Goal: Task Accomplishment & Management: Use online tool/utility

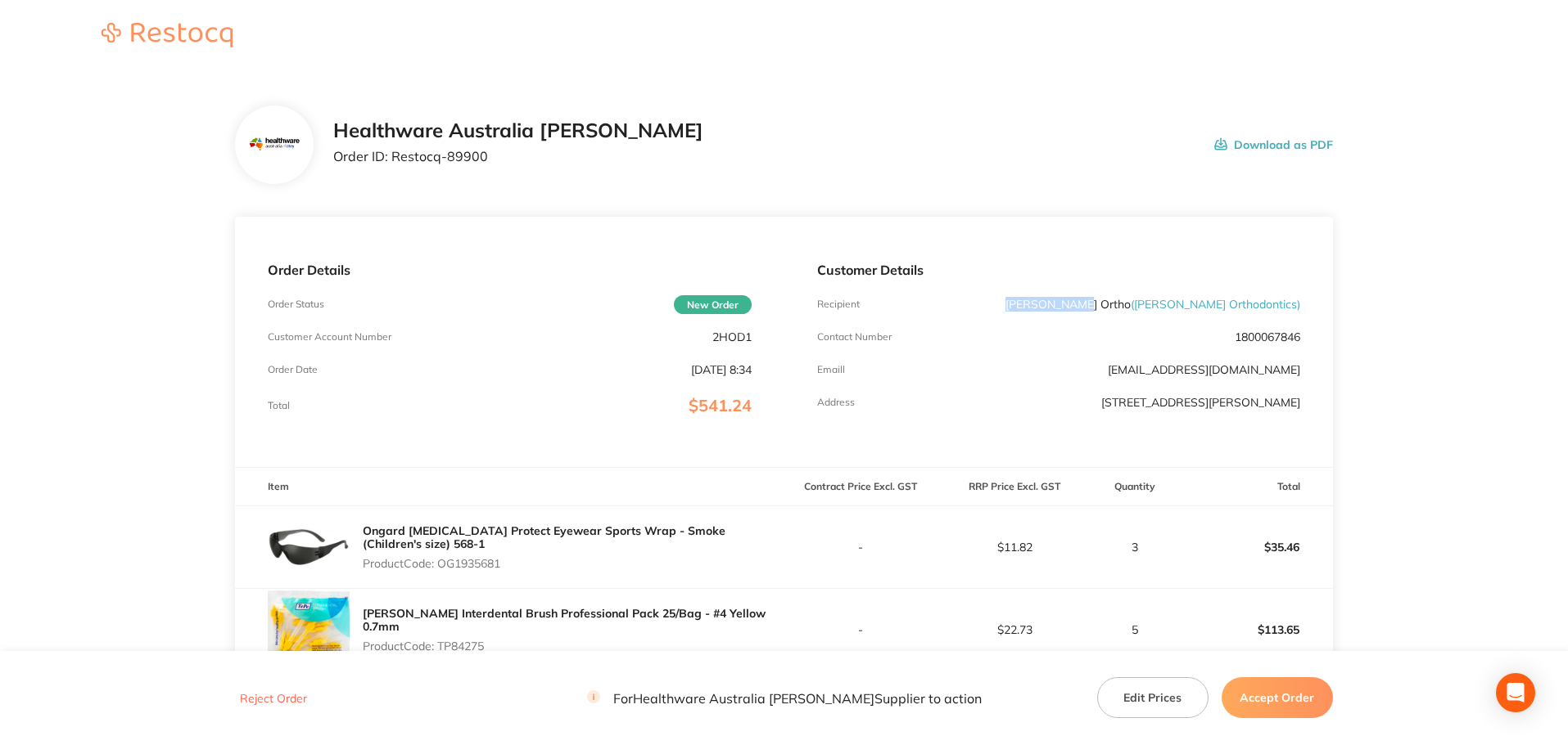
drag, startPoint x: 1185, startPoint y: 306, endPoint x: 1119, endPoint y: 304, distance: 66.0
click at [1119, 304] on div "Recipient [PERSON_NAME] Ortho ( [PERSON_NAME] Orthodontics )" at bounding box center [1058, 304] width 483 height 13
copy p "[PERSON_NAME] Ortho"
drag, startPoint x: 490, startPoint y: 151, endPoint x: 394, endPoint y: 160, distance: 96.4
click at [394, 160] on p "Order ID: Restocq- 89900" at bounding box center [518, 155] width 370 height 14
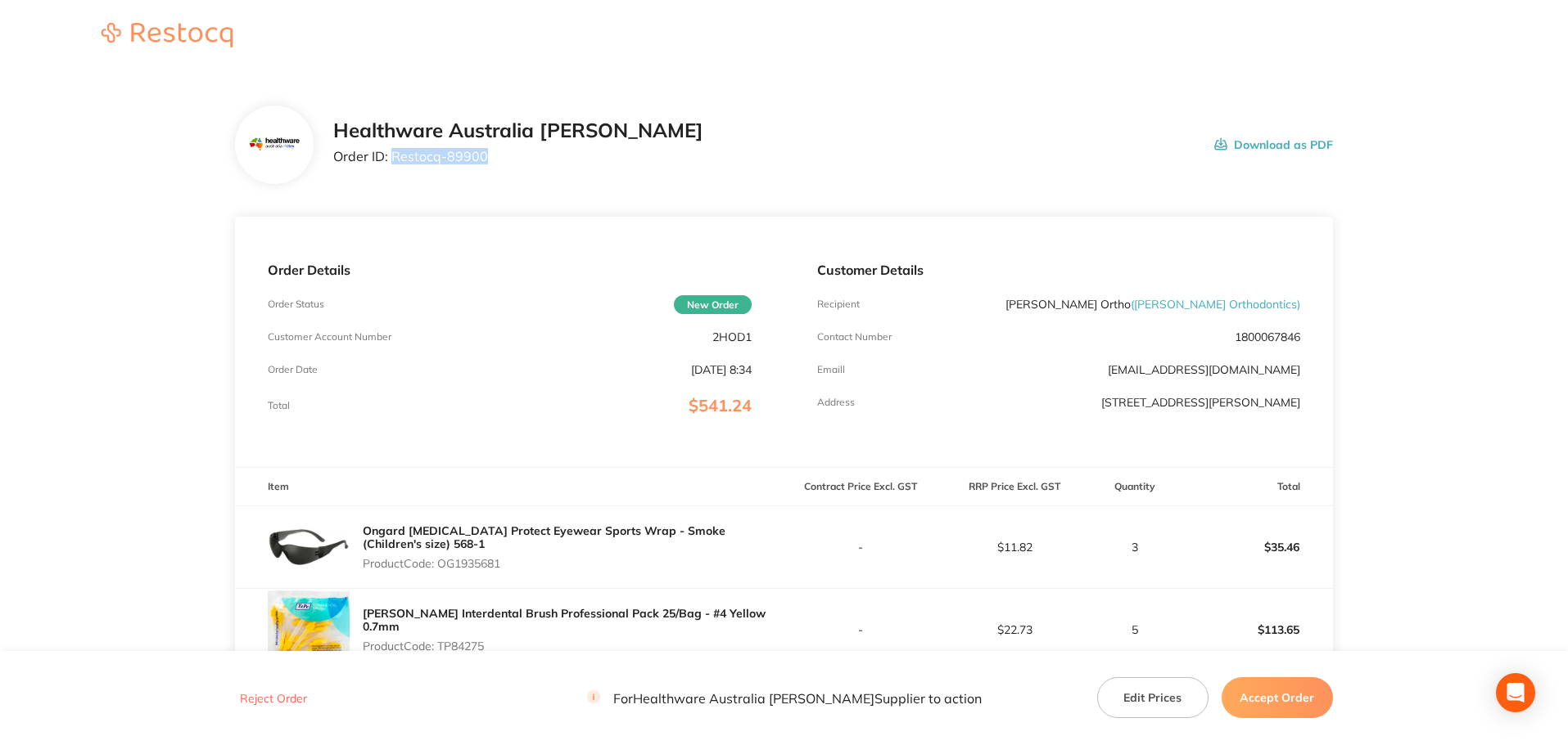
copy p "Restocq- 89900"
click at [491, 560] on p "Product Code: OG1935681" at bounding box center [573, 564] width 421 height 13
copy p "OG1935681"
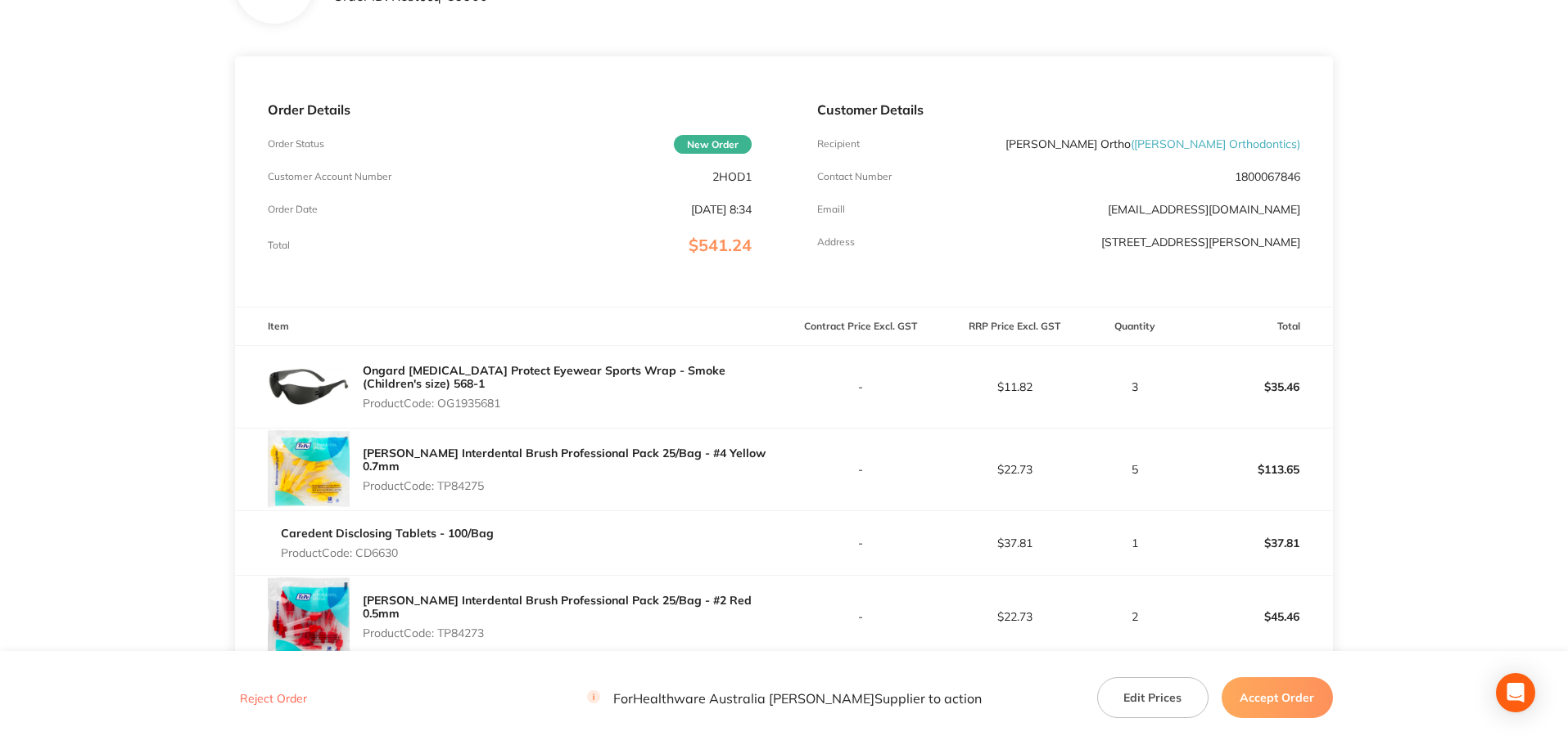
scroll to position [164, 0]
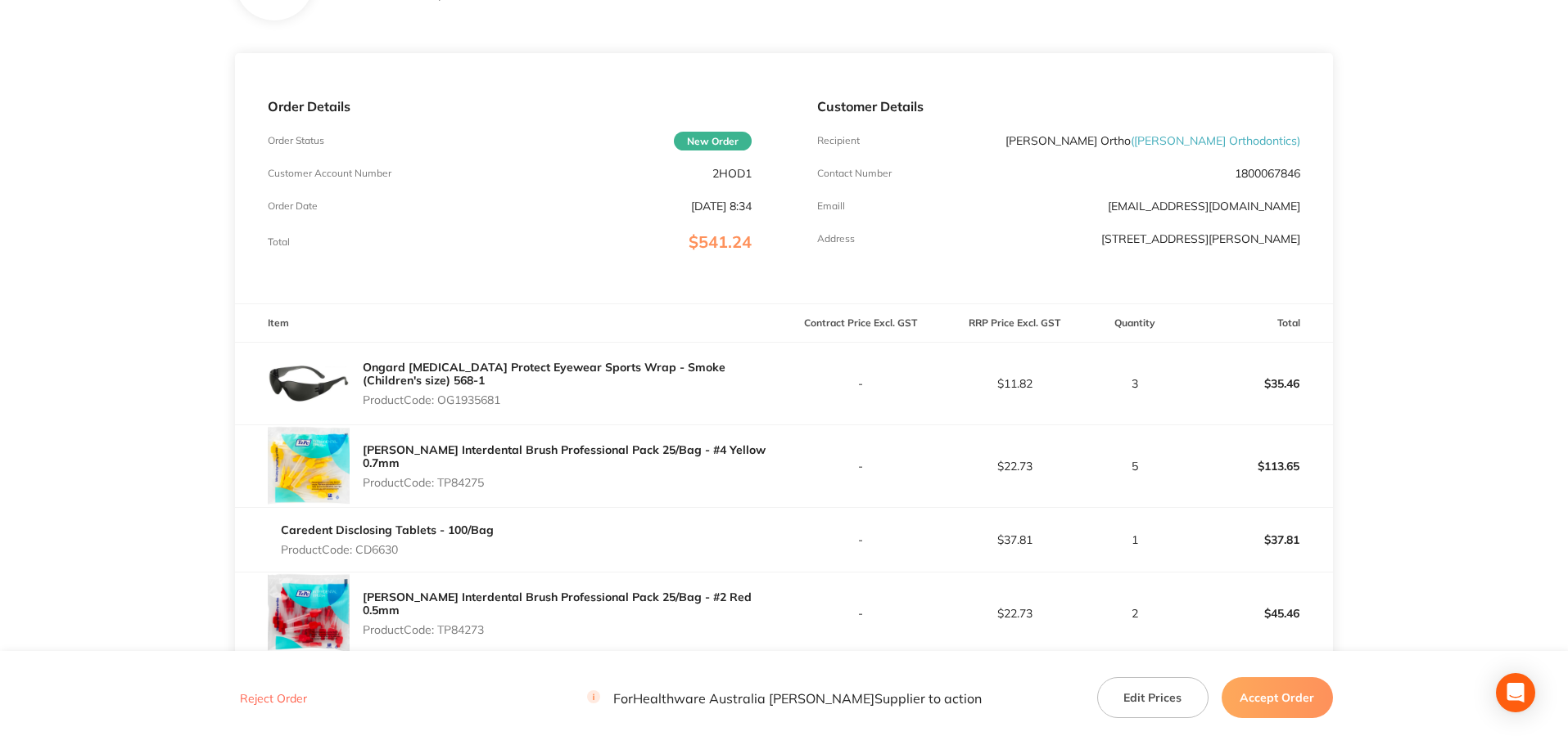
click at [479, 480] on p "Product Code: TP84275" at bounding box center [573, 482] width 421 height 13
copy p "TP84275"
click at [387, 554] on p "Product Code: CD6630" at bounding box center [387, 550] width 213 height 13
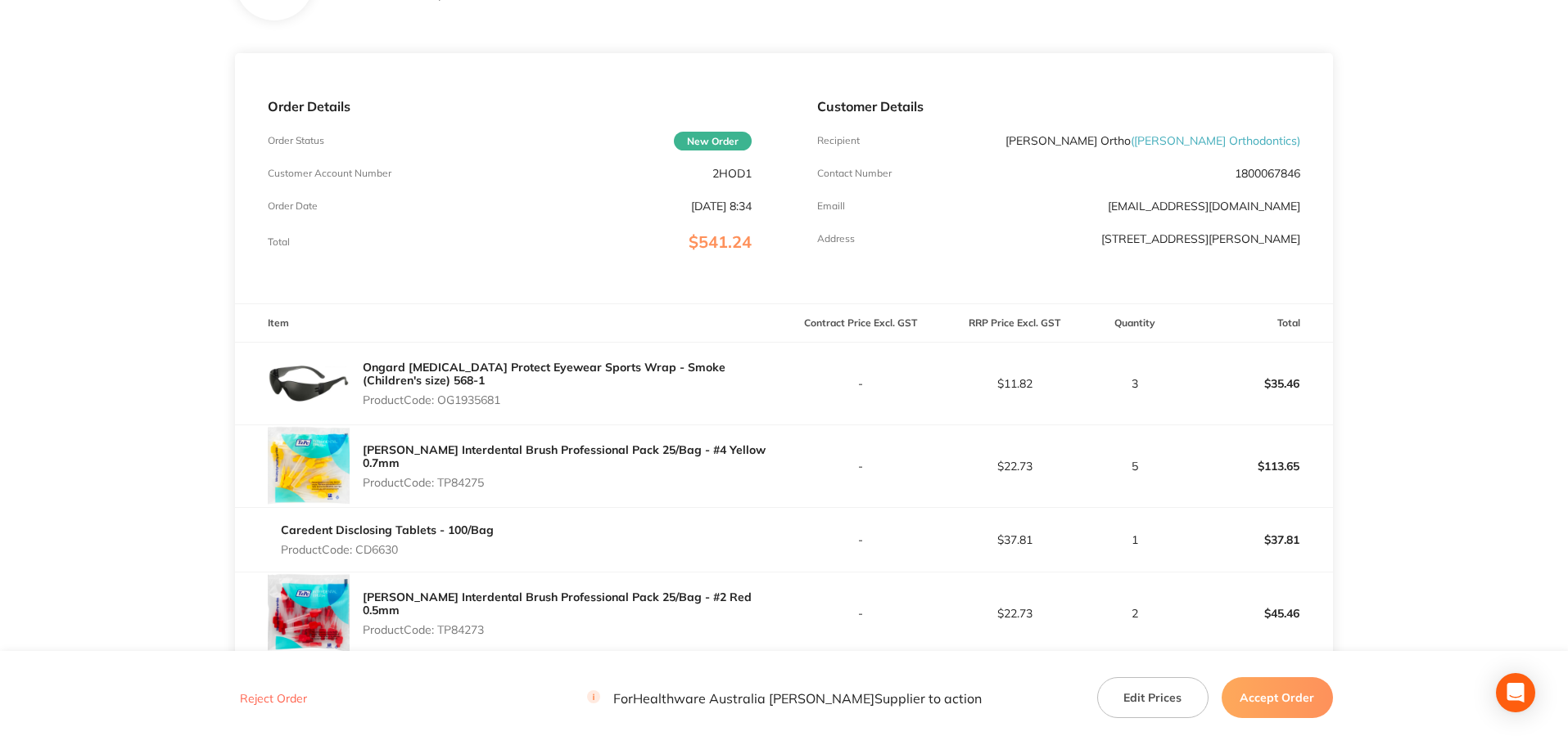
copy p "CD6630"
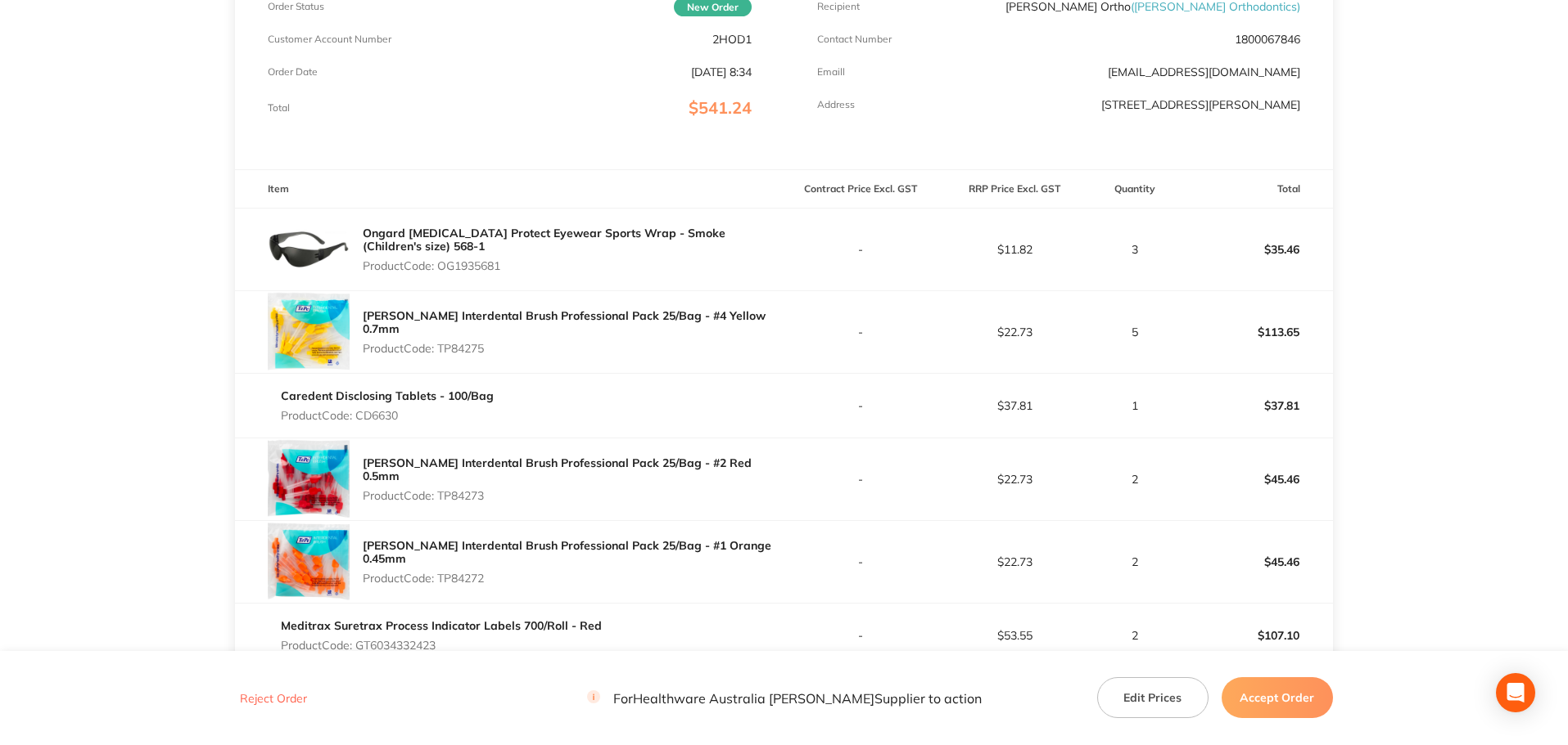
scroll to position [327, 0]
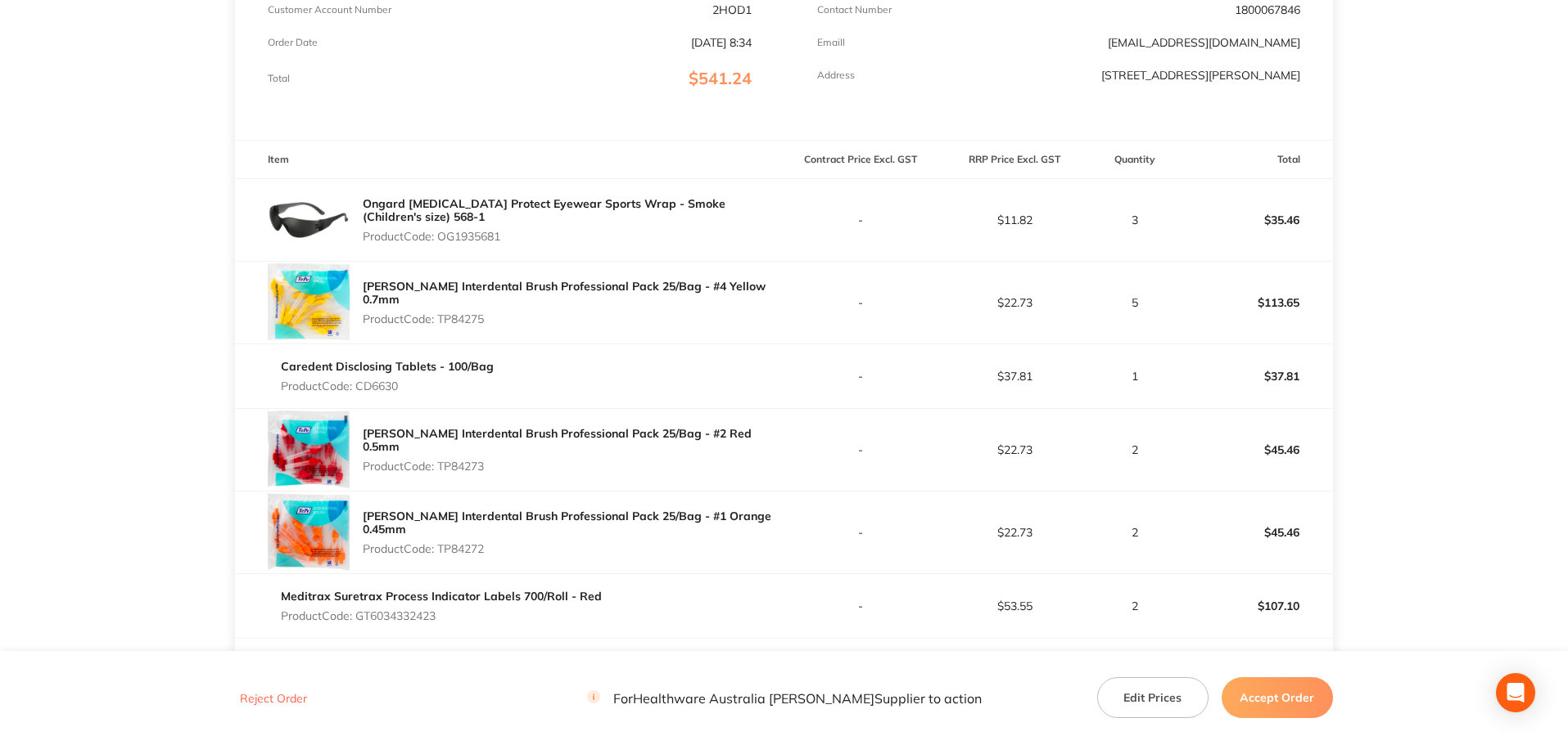
click at [465, 466] on p "Product Code: TP84273" at bounding box center [573, 466] width 421 height 13
copy p "TP84273"
click at [480, 548] on p "Product Code: TP84272" at bounding box center [573, 549] width 421 height 13
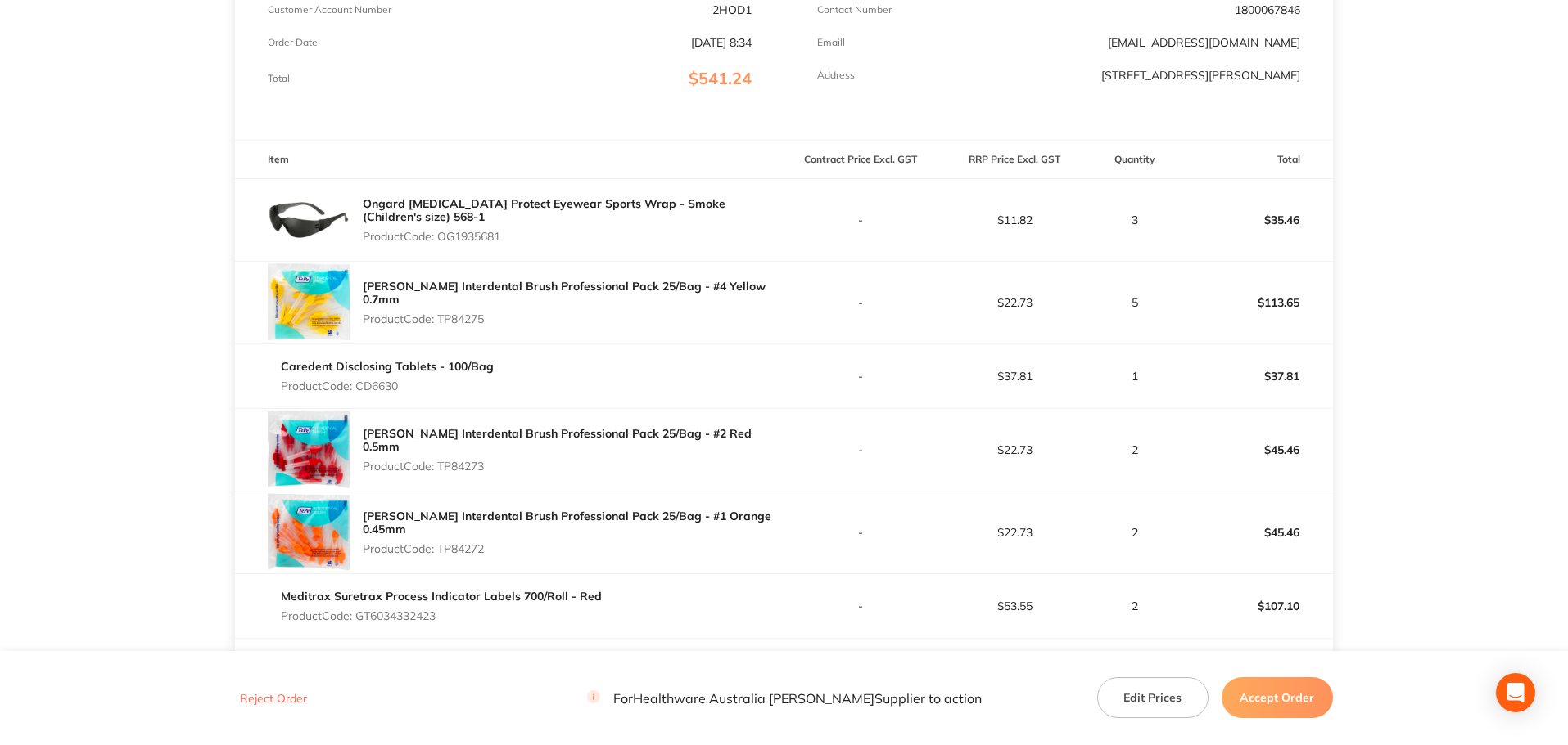
copy p "TP84272"
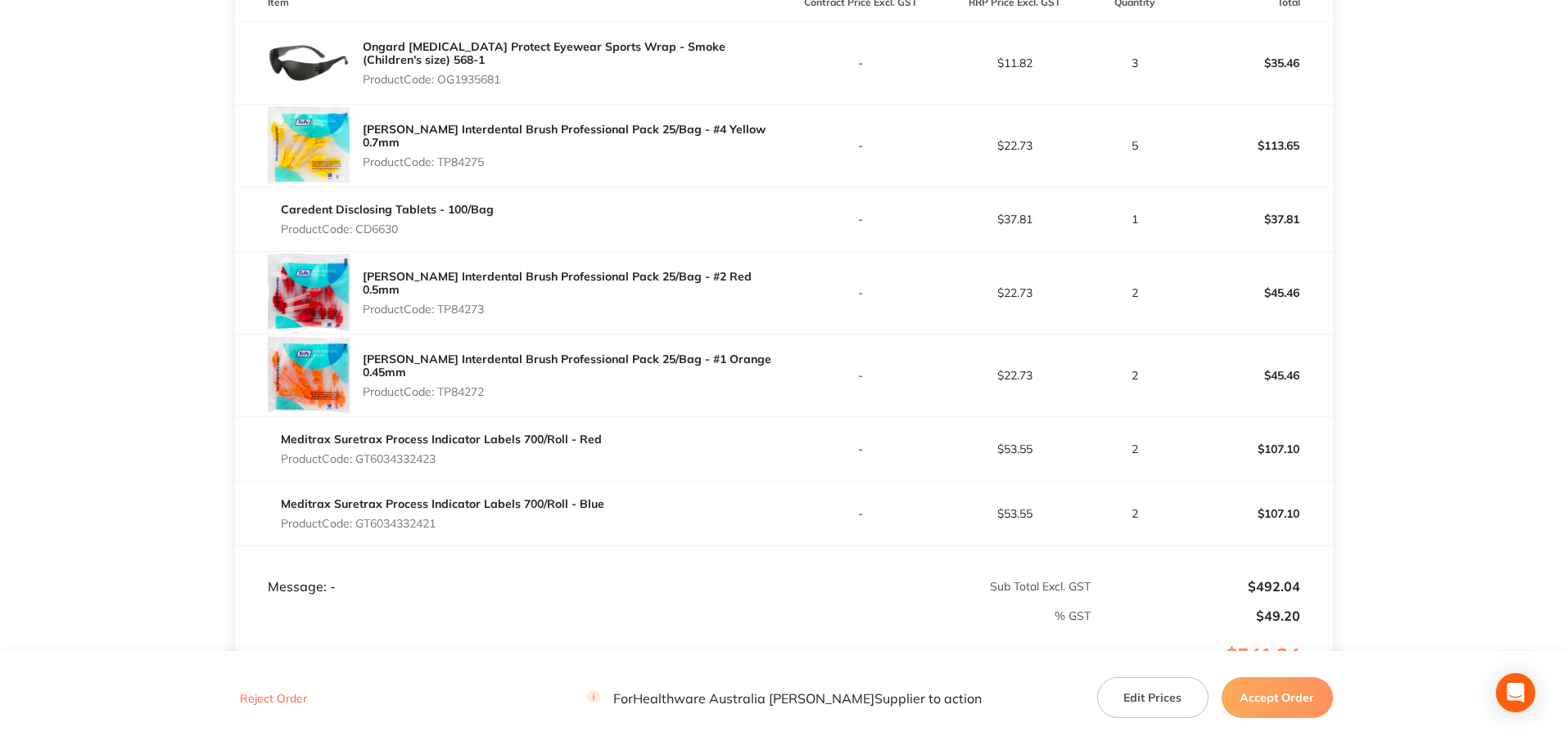
scroll to position [491, 0]
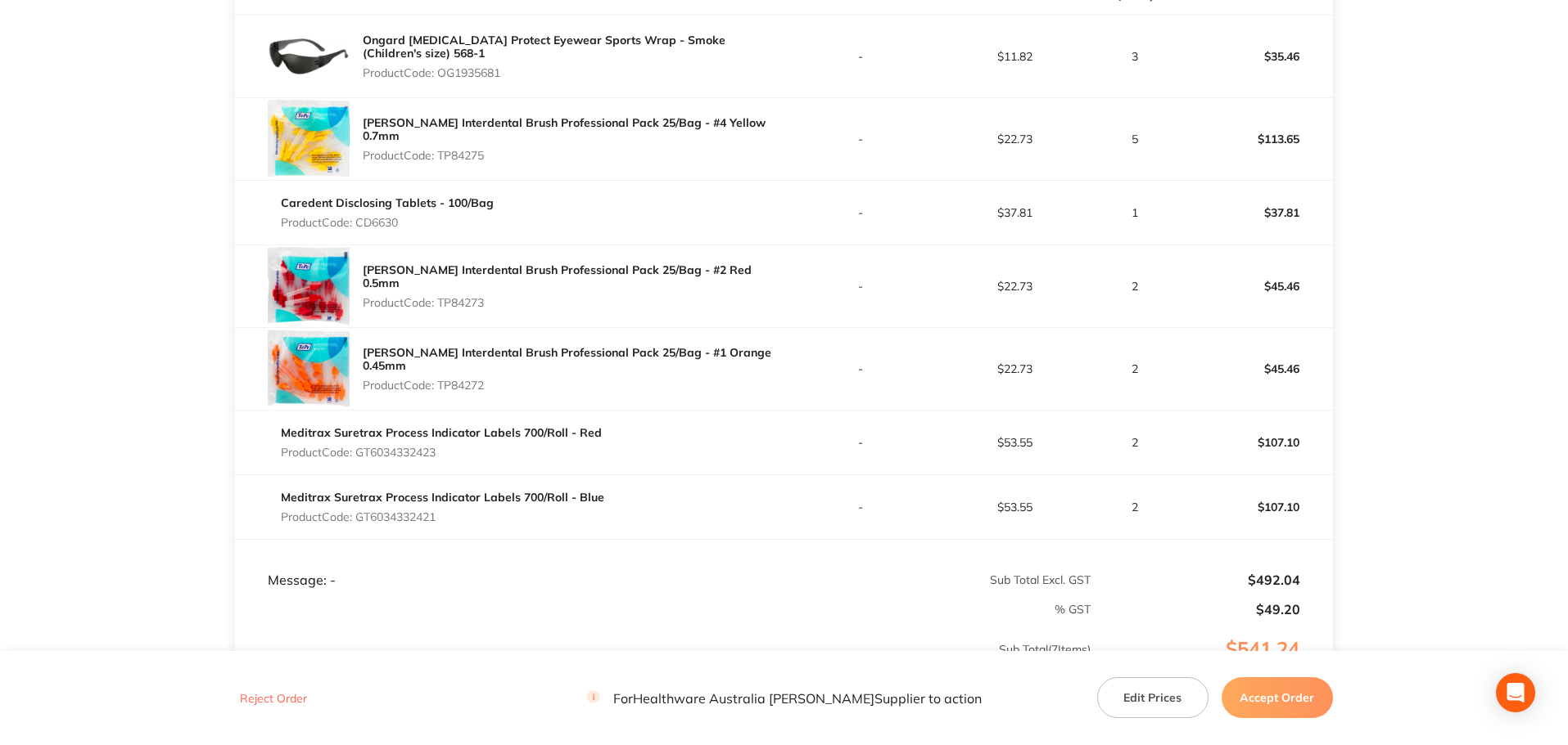
click at [396, 459] on p "Product Code: GT6034332423" at bounding box center [441, 453] width 321 height 13
click at [397, 459] on p "Product Code: GT6034332423" at bounding box center [441, 453] width 321 height 13
copy p "GT6034332423"
click at [422, 521] on p "Product Code: GT6034332421" at bounding box center [443, 518] width 324 height 13
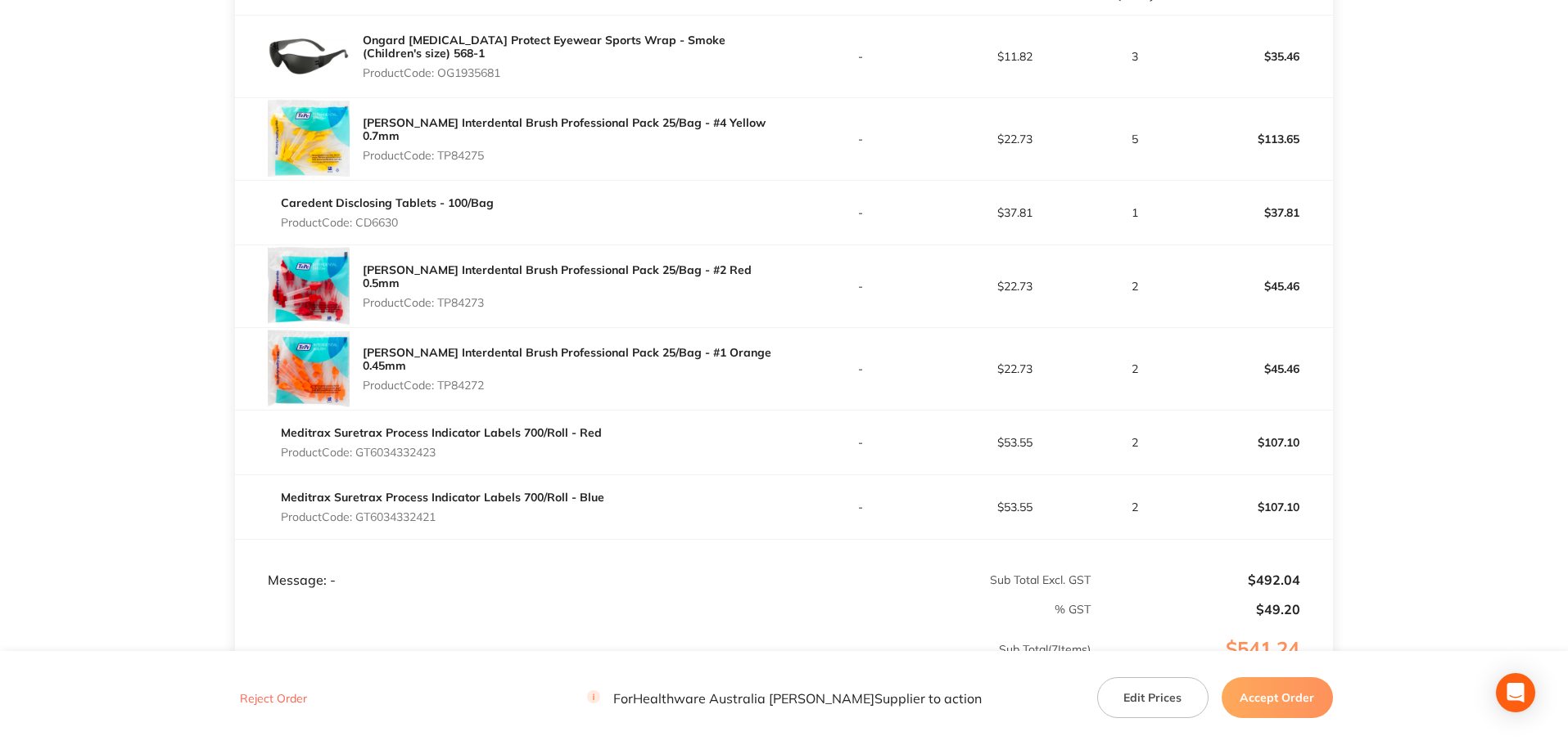
copy p "GT6034332421"
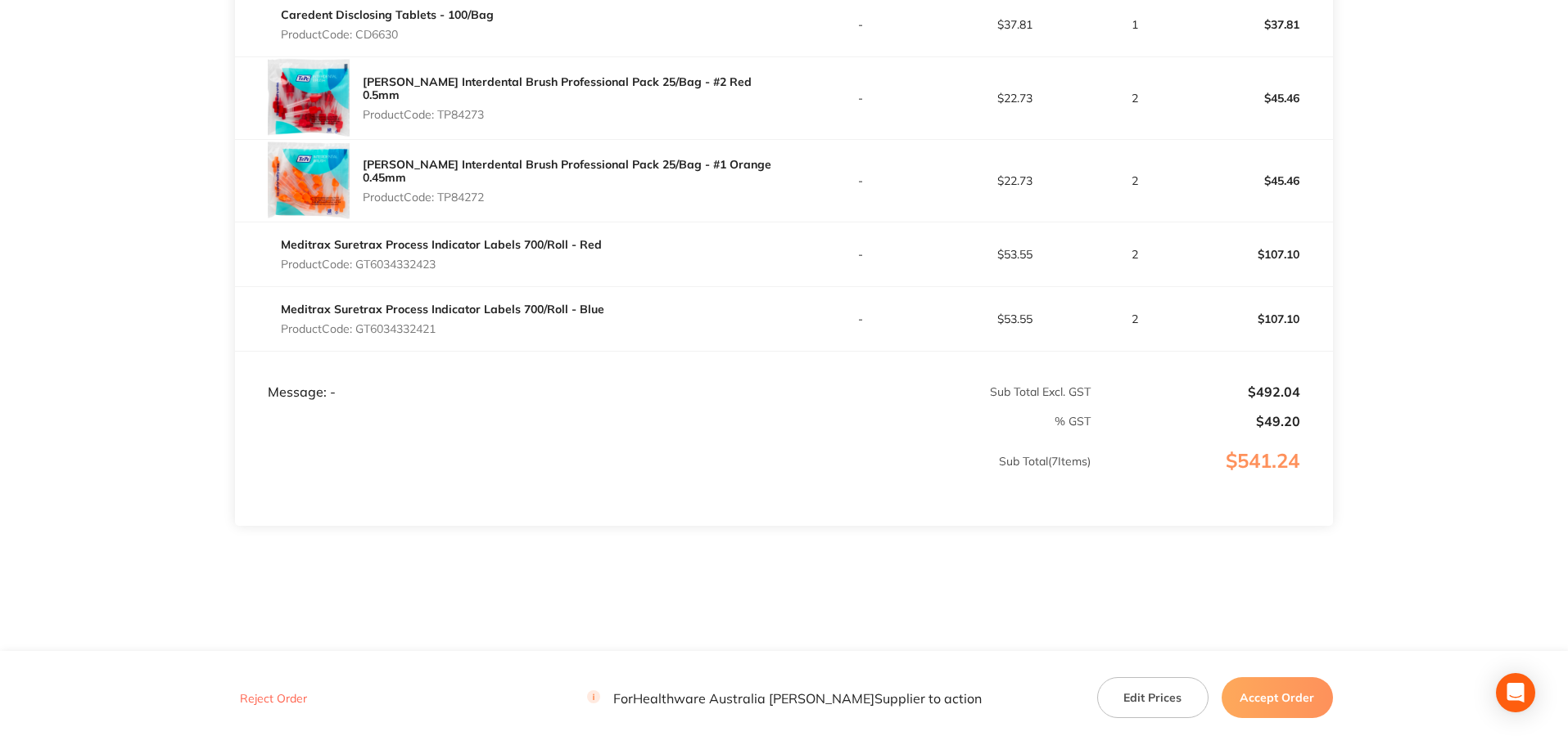
scroll to position [692, 0]
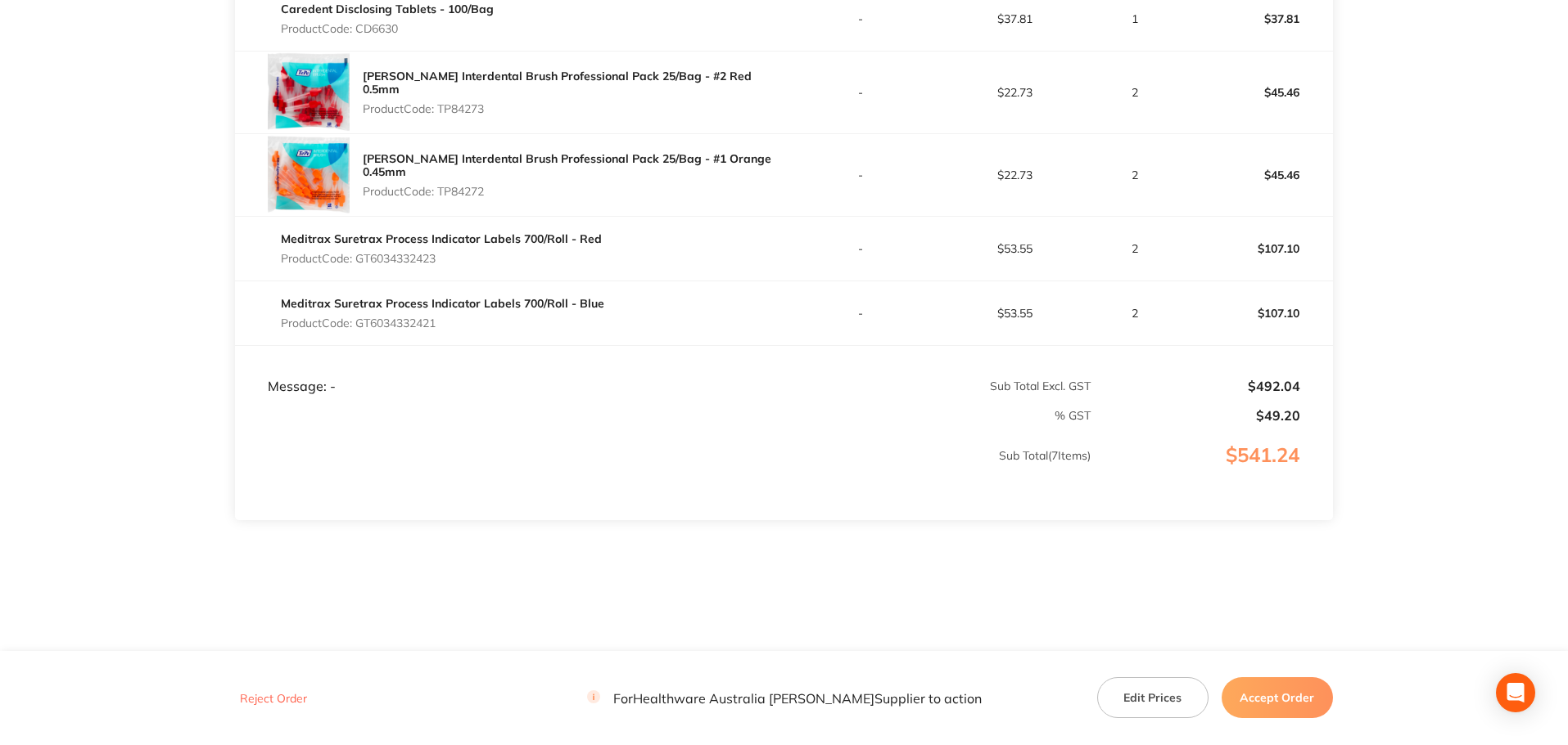
click at [1260, 688] on button "Accept Order" at bounding box center [1277, 697] width 111 height 41
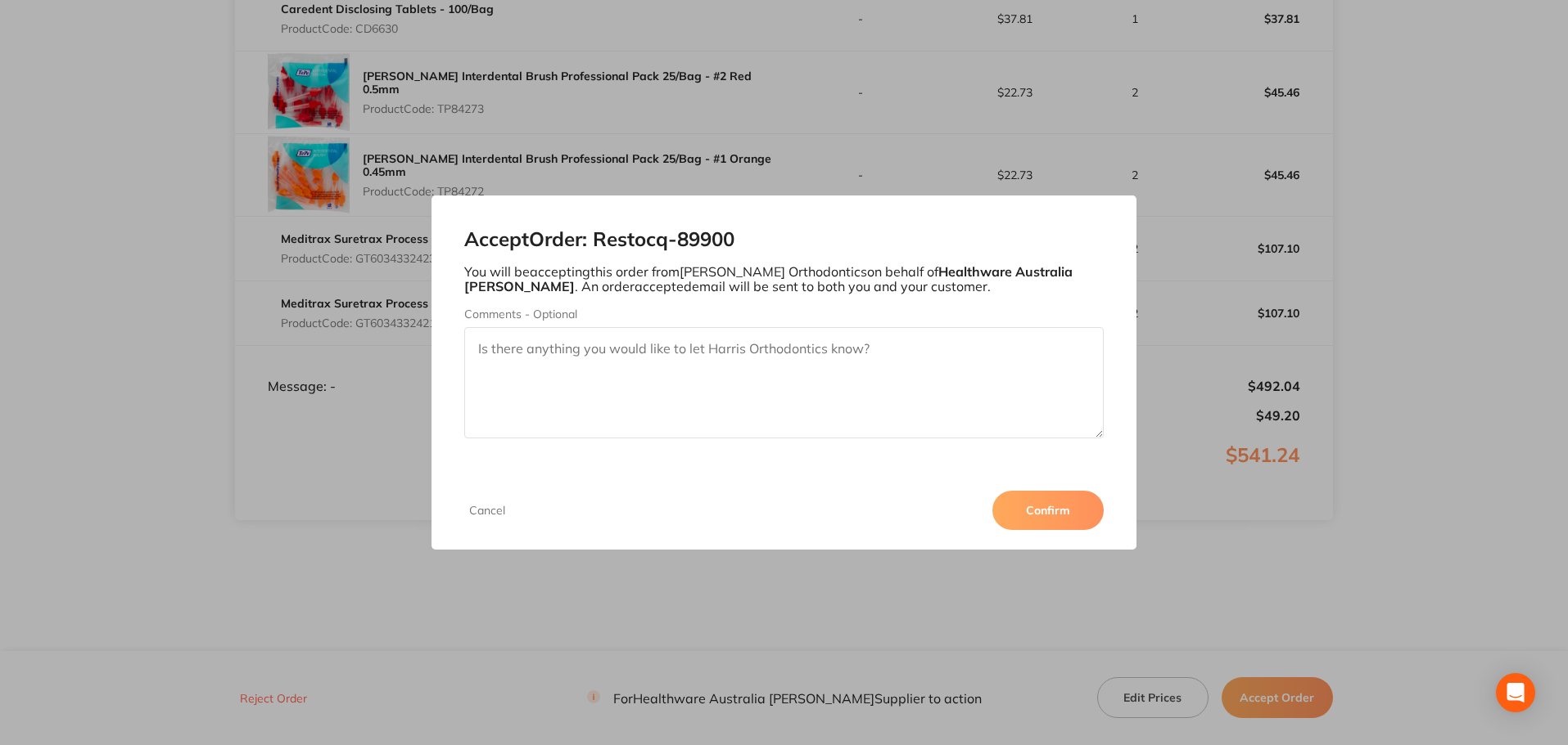
click at [1075, 522] on button "Confirm" at bounding box center [1047, 510] width 111 height 39
